Goal: Information Seeking & Learning: Learn about a topic

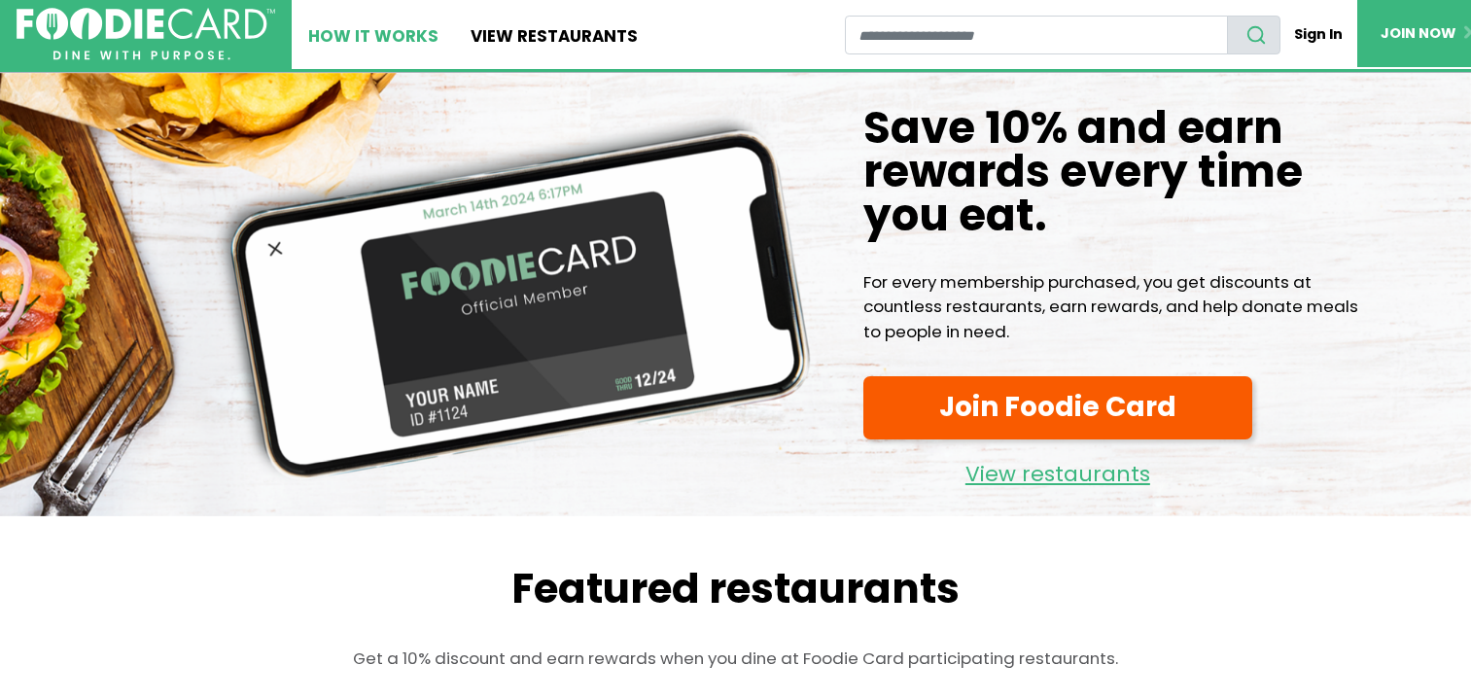
click at [412, 41] on link "How It Works" at bounding box center [373, 34] width 163 height 69
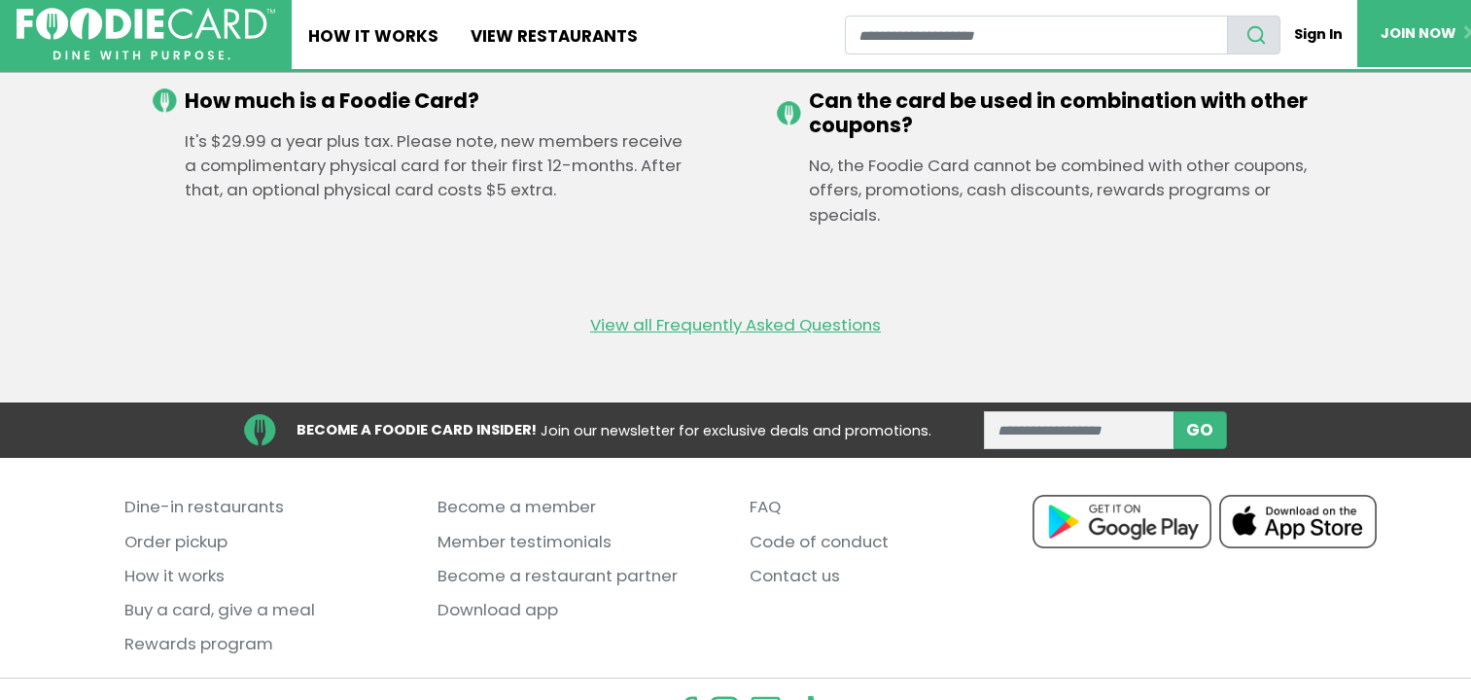
scroll to position [2922, 0]
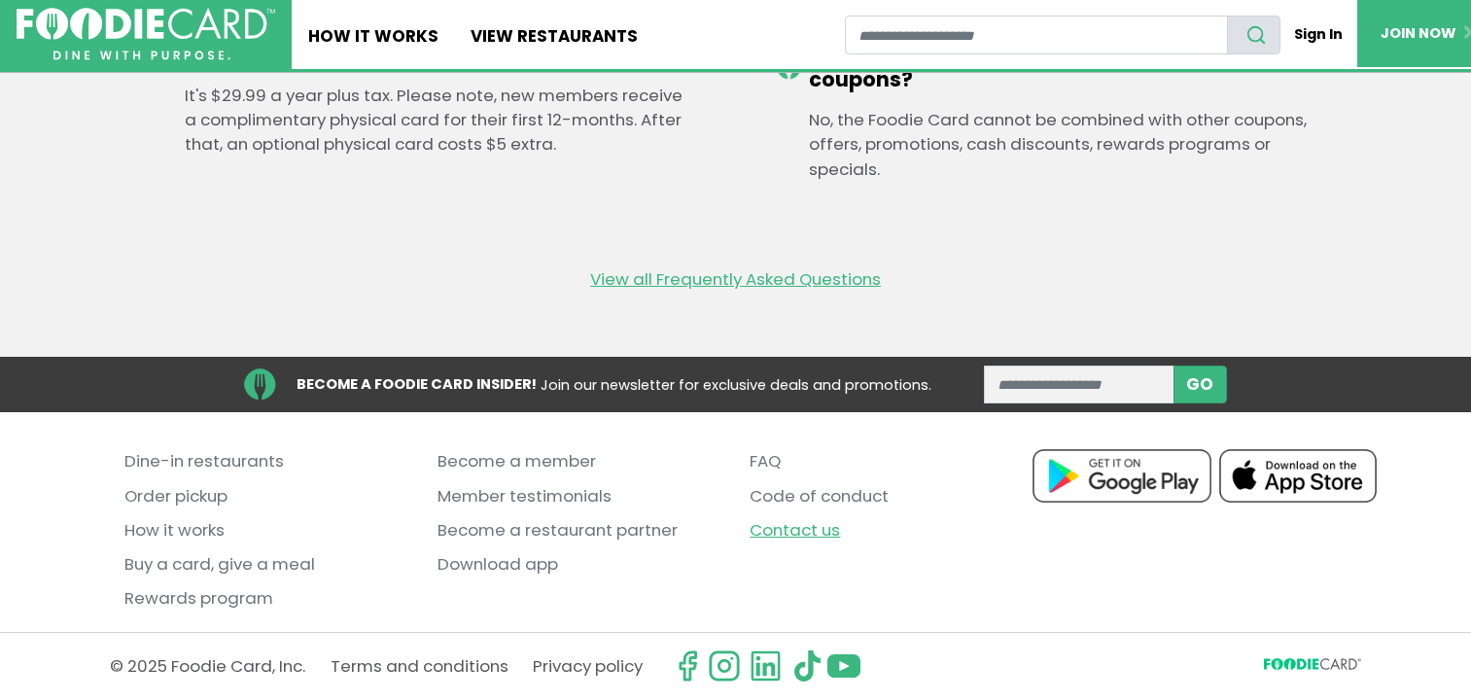
click at [790, 534] on link "Contact us" at bounding box center [892, 530] width 284 height 34
click at [777, 467] on link "FAQ" at bounding box center [892, 461] width 284 height 34
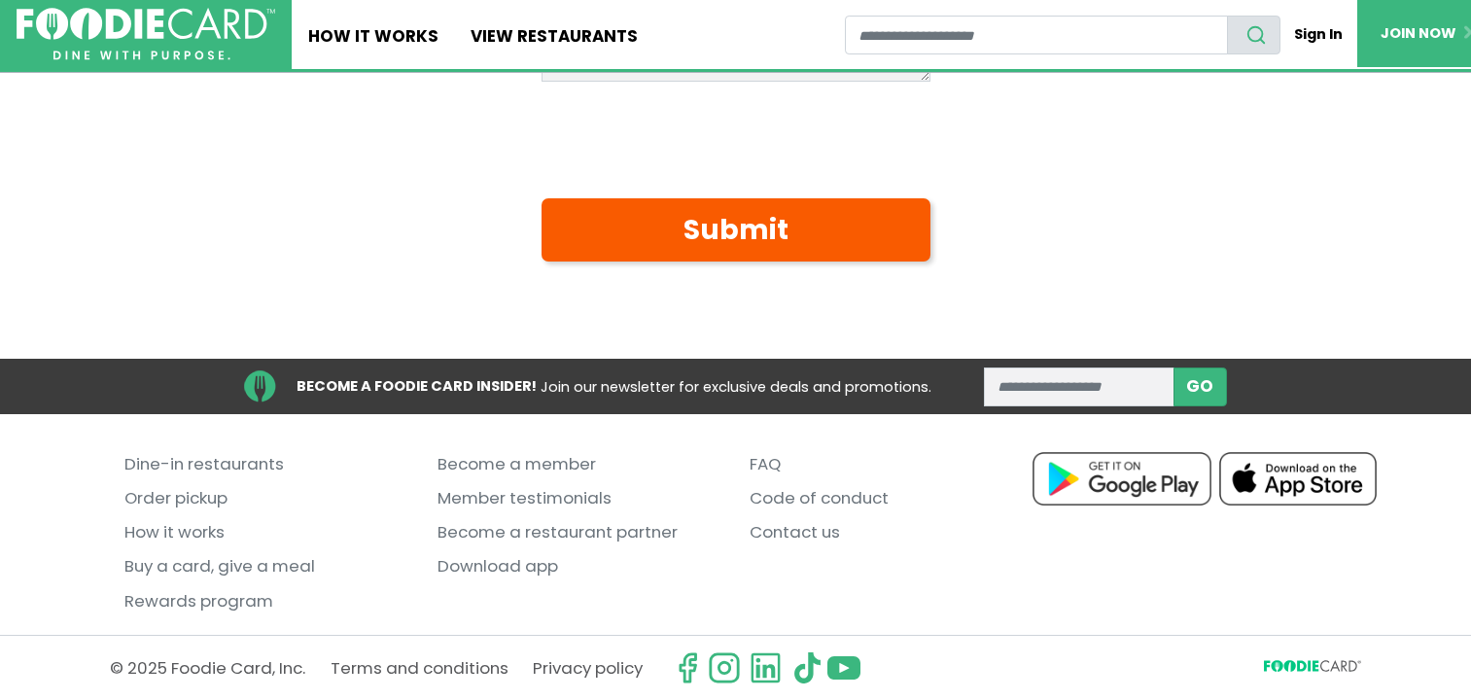
scroll to position [612, 0]
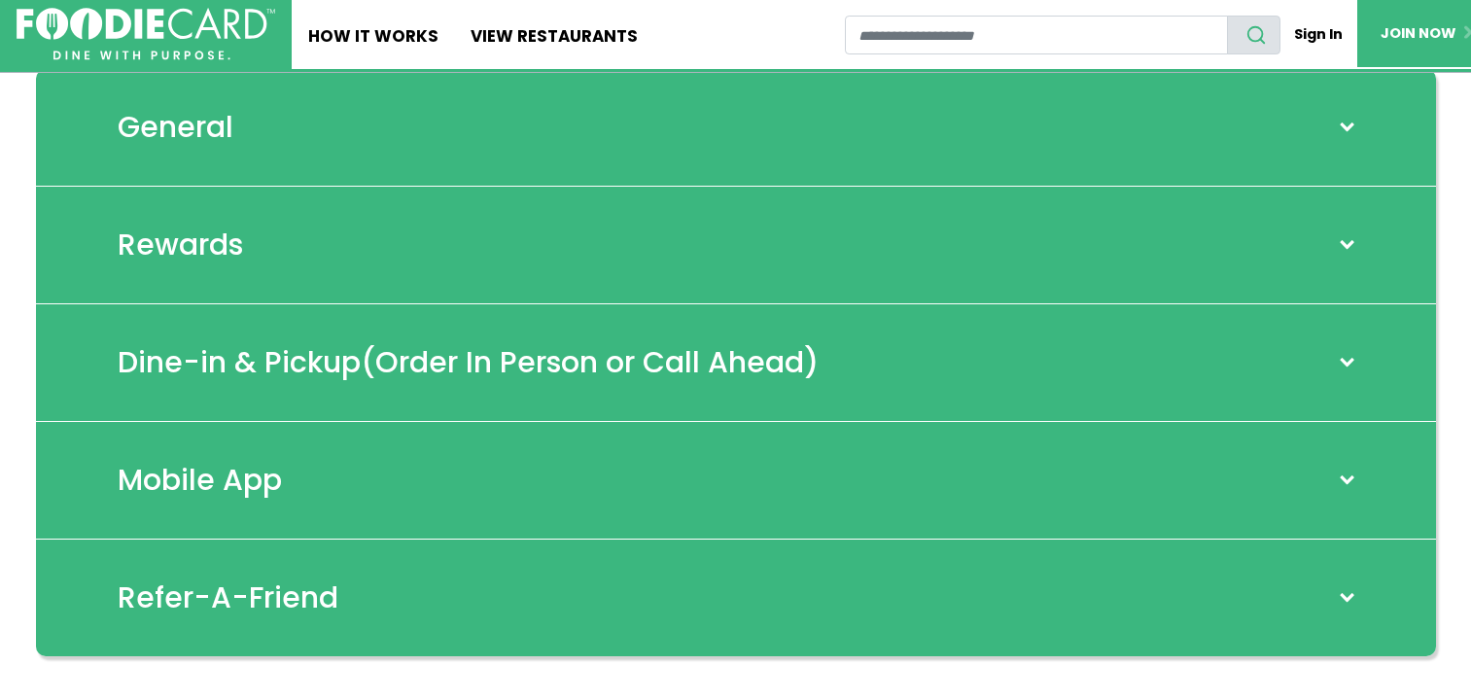
scroll to position [126, 0]
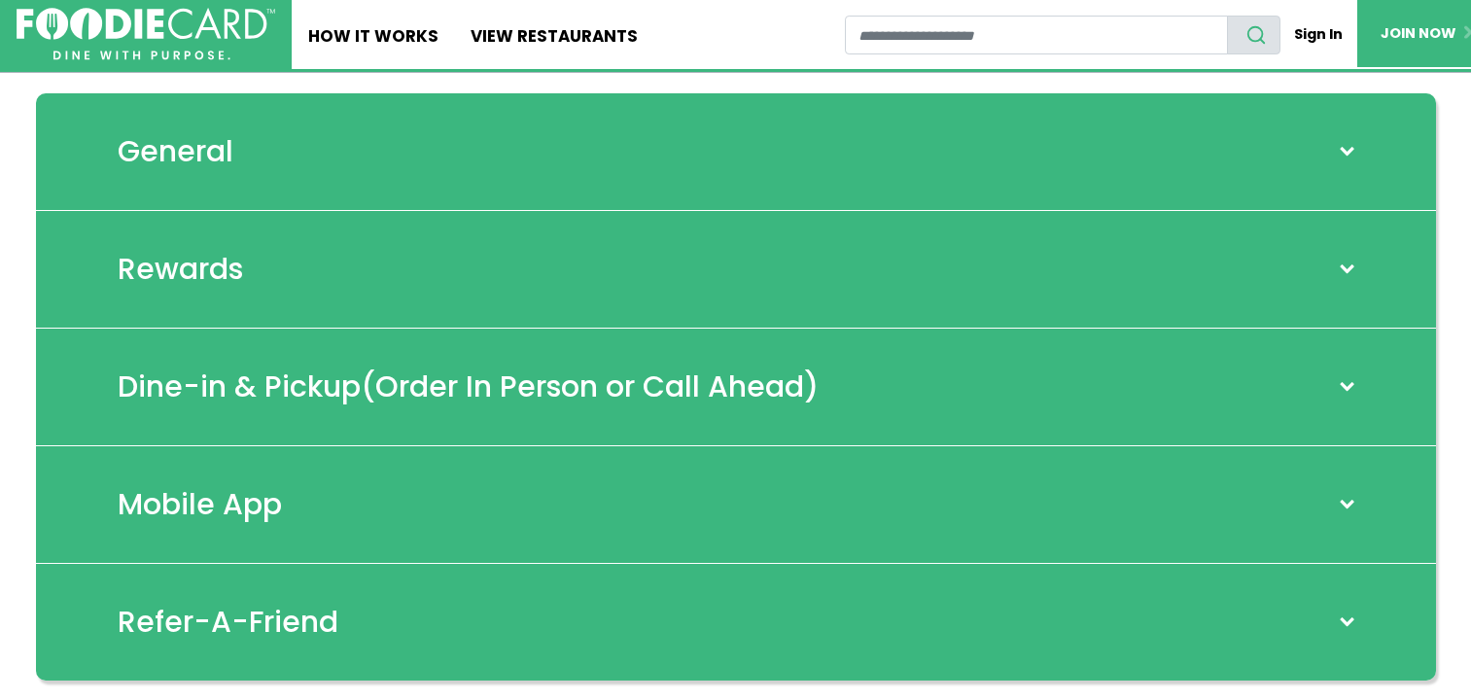
click at [379, 190] on div "General" at bounding box center [736, 152] width 1400 height 118
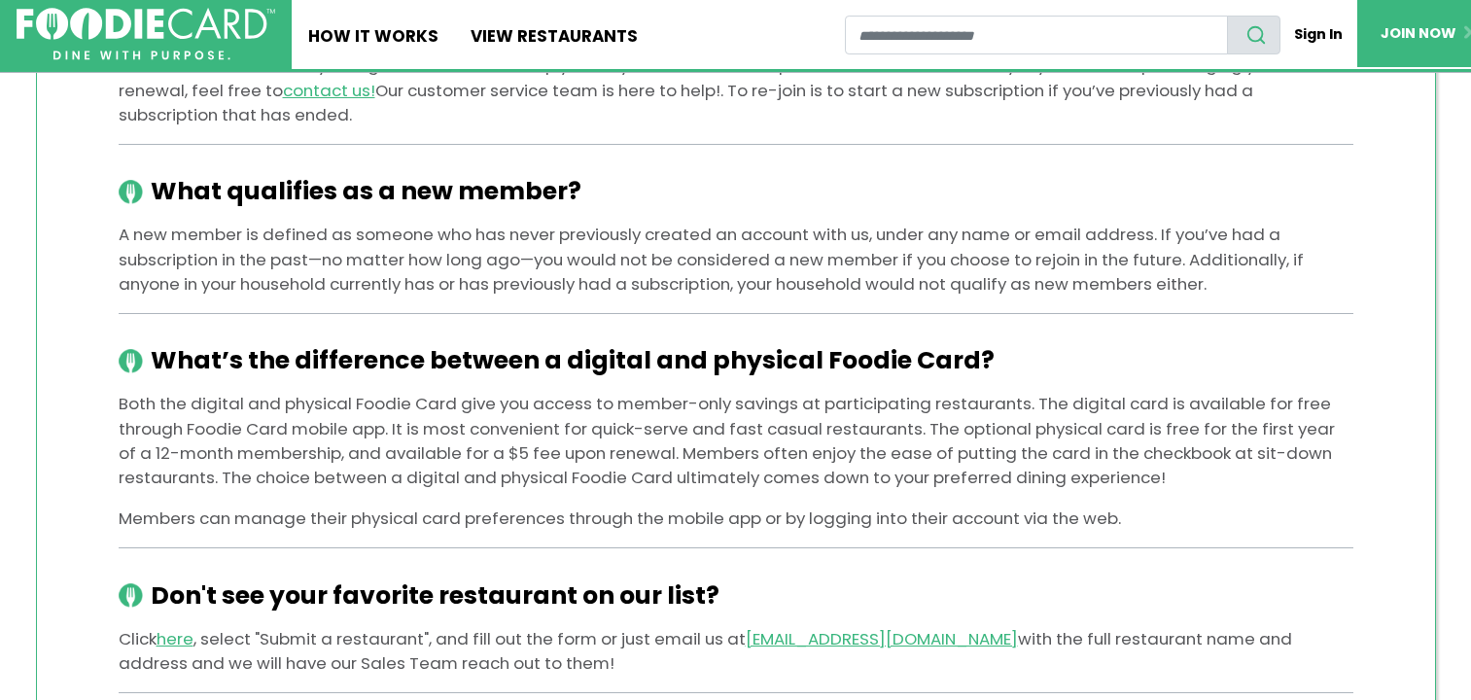
scroll to position [1876, 0]
